Goal: Task Accomplishment & Management: Complete application form

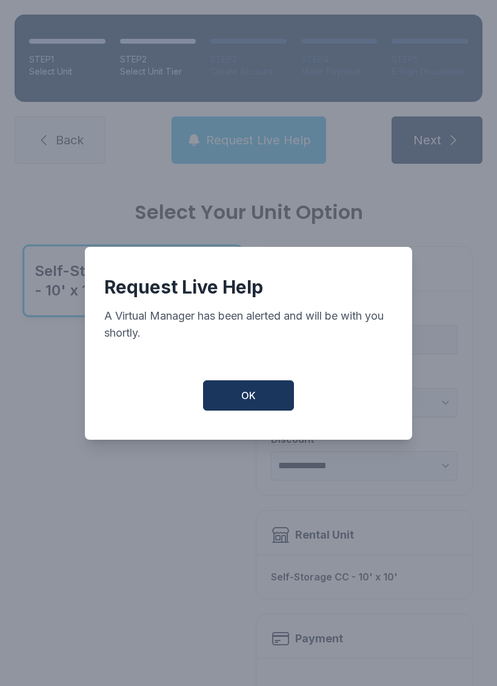
select select "****"
click at [263, 411] on button "OK" at bounding box center [248, 395] width 91 height 30
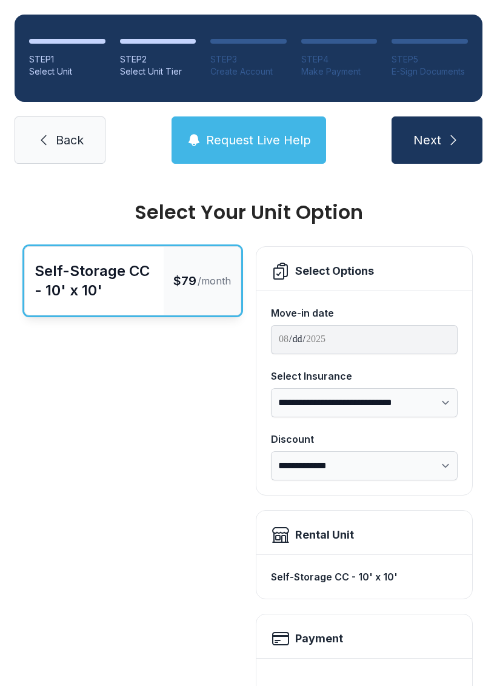
click at [58, 144] on span "Back" at bounding box center [70, 140] width 28 height 17
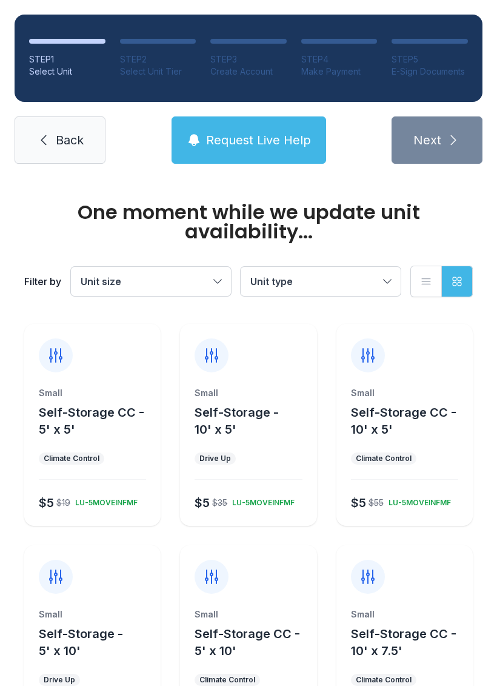
click at [51, 155] on link "Back" at bounding box center [60, 139] width 91 height 47
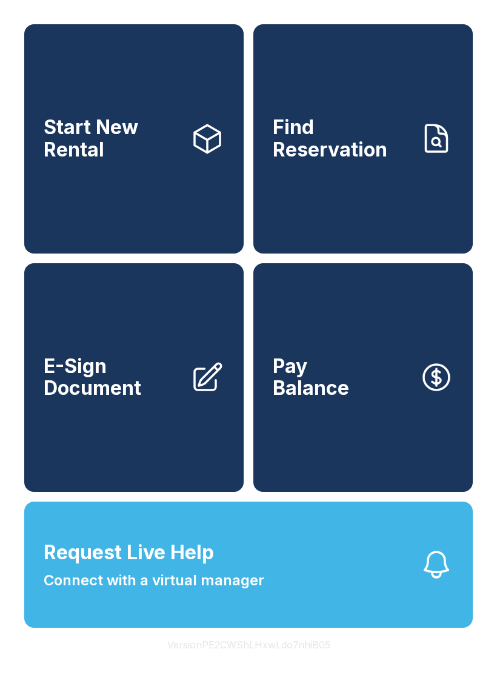
click at [180, 205] on link "Start New Rental" at bounding box center [134, 138] width 220 height 229
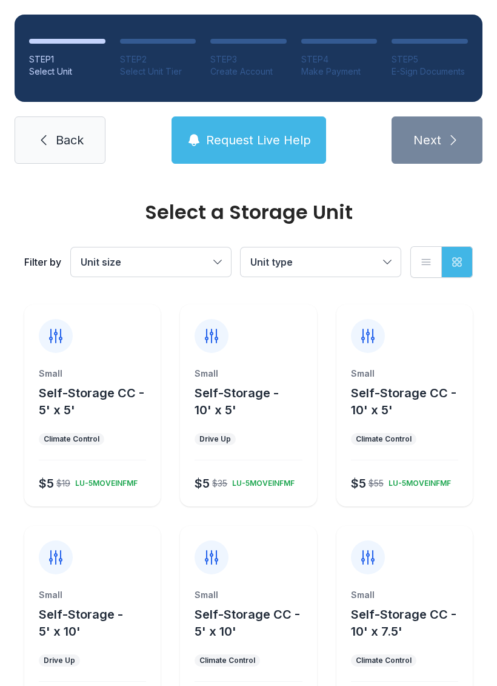
click at [112, 395] on span "Self-Storage CC - 5' x 5'" at bounding box center [92, 402] width 106 height 32
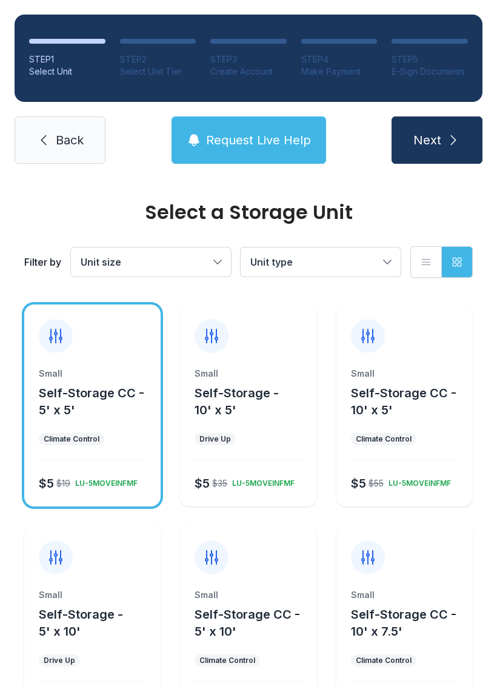
click at [269, 135] on span "Request Live Help" at bounding box center [258, 140] width 105 height 17
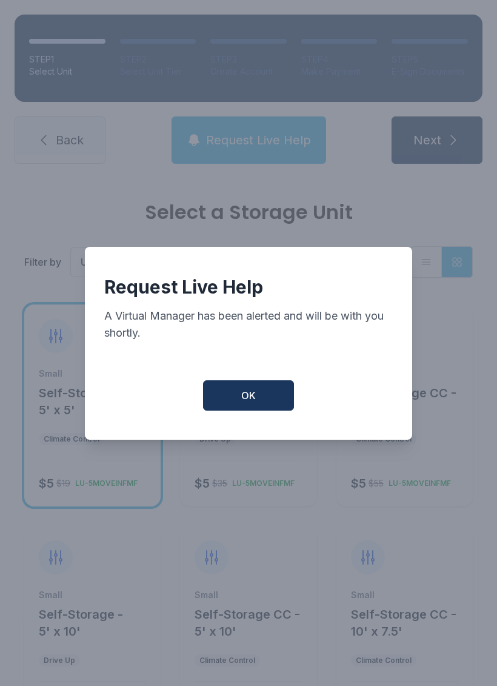
click at [255, 400] on span "OK" at bounding box center [248, 395] width 15 height 15
